Goal: Find contact information: Find contact information

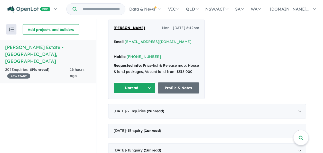
scroll to position [231, 0]
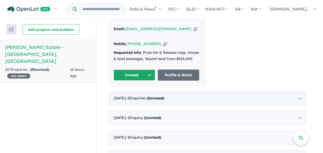
click at [229, 91] on div "[DATE] - 2 Enquir ies ( 2 unread)" at bounding box center [207, 98] width 198 height 14
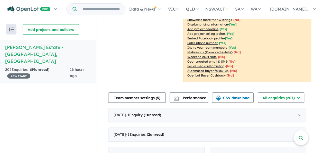
scroll to position [103, 0]
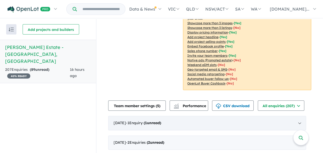
click at [191, 117] on div "[DATE] - 1 Enquir y ( 1 unread)" at bounding box center [207, 123] width 198 height 14
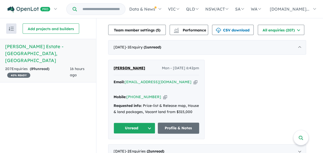
scroll to position [180, 0]
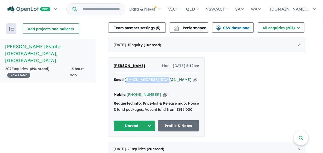
drag, startPoint x: 166, startPoint y: 72, endPoint x: 128, endPoint y: 73, distance: 38.1
click at [128, 77] on div "Email: [EMAIL_ADDRESS][DOMAIN_NAME] Copied!" at bounding box center [157, 83] width 86 height 12
click at [280, 84] on div "[PERSON_NAME] Mon - [DATE] 6:42pm Email: [EMAIL_ADDRESS][DOMAIN_NAME] Copied! M…" at bounding box center [207, 96] width 198 height 79
drag, startPoint x: 167, startPoint y: 73, endPoint x: 127, endPoint y: 72, distance: 39.6
click at [127, 77] on div "Email: [EMAIL_ADDRESS][DOMAIN_NAME] Copied!" at bounding box center [157, 83] width 86 height 12
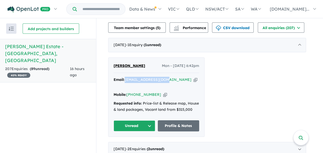
copy a%20Ellery%20Estate%20-%20Wollert"] "[EMAIL_ADDRESS][DOMAIN_NAME]"
drag, startPoint x: 156, startPoint y: 81, endPoint x: 129, endPoint y: 81, distance: 27.2
click at [129, 91] on div "Mobile: [PHONE_NUMBER] Copied!" at bounding box center [157, 94] width 86 height 6
copy link "[PHONE_NUMBER]"
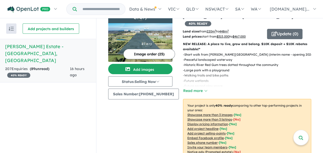
scroll to position [0, 0]
